Goal: Information Seeking & Learning: Find specific fact

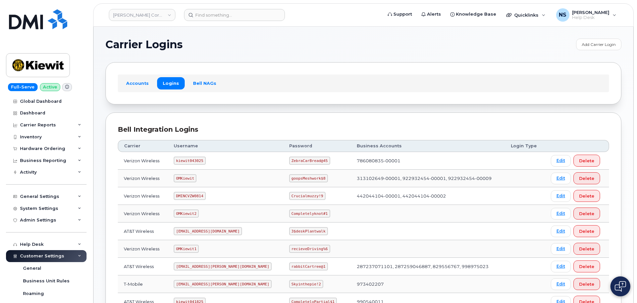
scroll to position [67, 0]
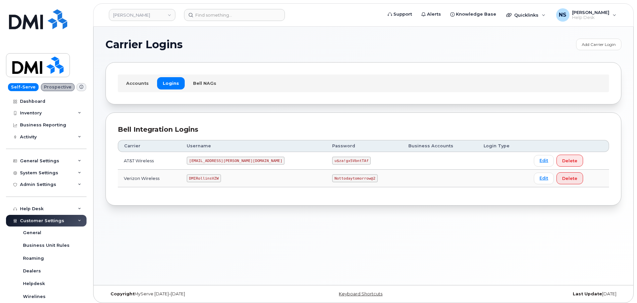
click at [217, 162] on code "MS-Rollins@dminc.com" at bounding box center [236, 161] width 98 height 8
click at [211, 177] on code "DMIRollinsVZW" at bounding box center [204, 178] width 34 height 8
copy code "DMIRollinsVZW"
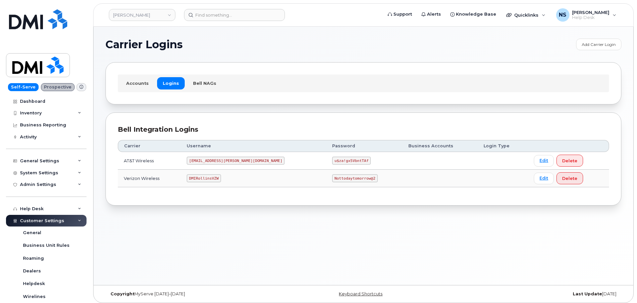
click at [332, 175] on code "Nottodaytomorrow@2" at bounding box center [354, 178] width 45 height 8
copy code "Nottodaytomorrow@2"
